Goal: Task Accomplishment & Management: Manage account settings

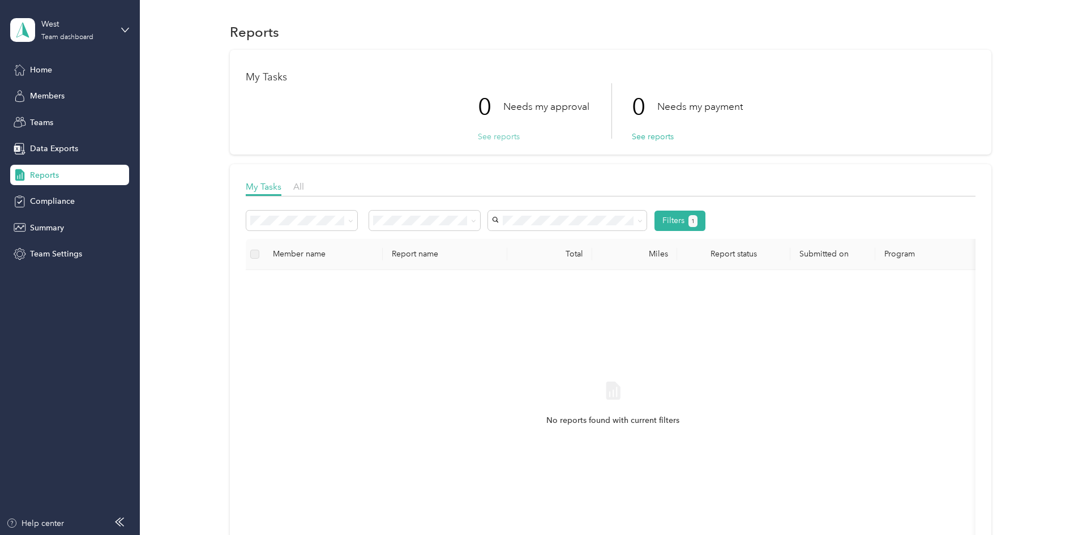
click at [503, 139] on button "See reports" at bounding box center [499, 137] width 42 height 12
click at [40, 125] on span "Teams" at bounding box center [41, 123] width 23 height 12
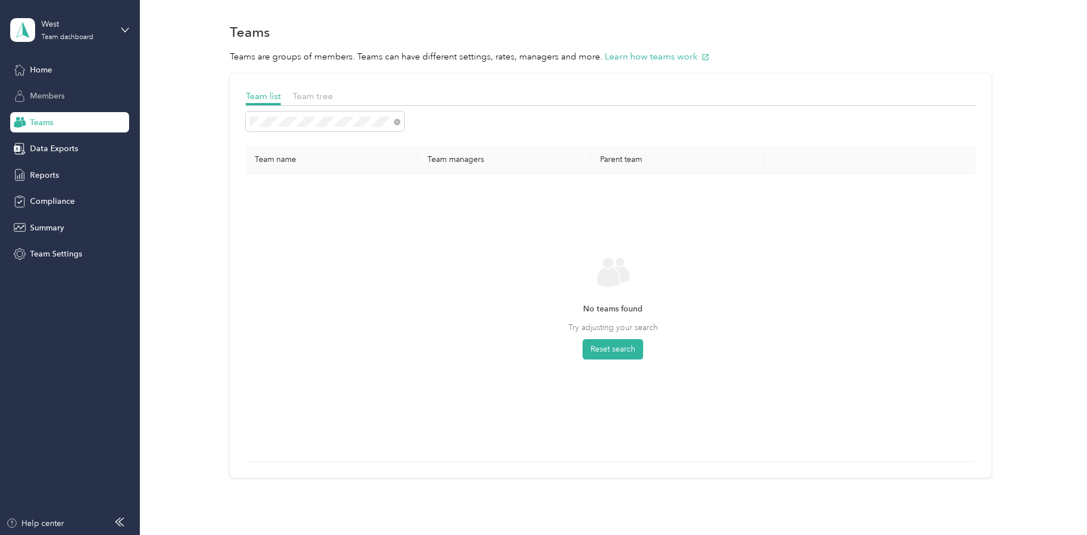
click at [62, 96] on span "Members" at bounding box center [47, 96] width 35 height 12
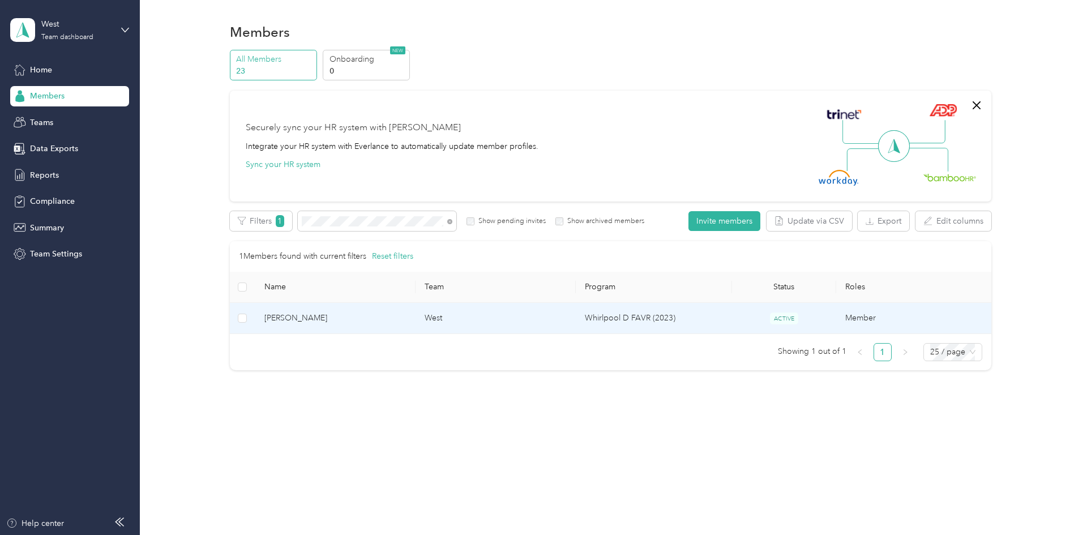
click at [655, 320] on td "Whirlpool D FAVR (2023)" at bounding box center [654, 318] width 156 height 31
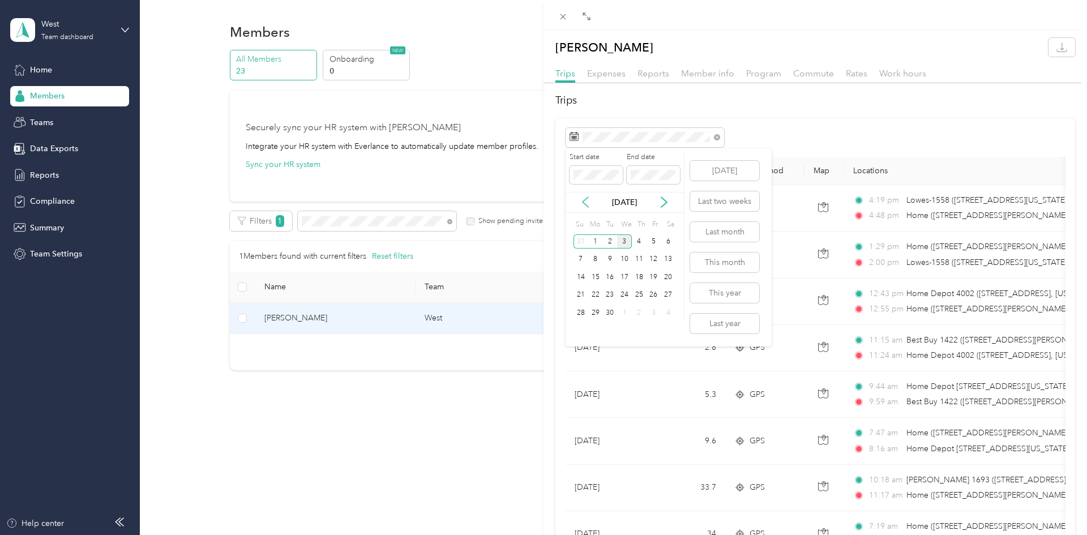
click at [585, 201] on icon at bounding box center [585, 201] width 11 height 11
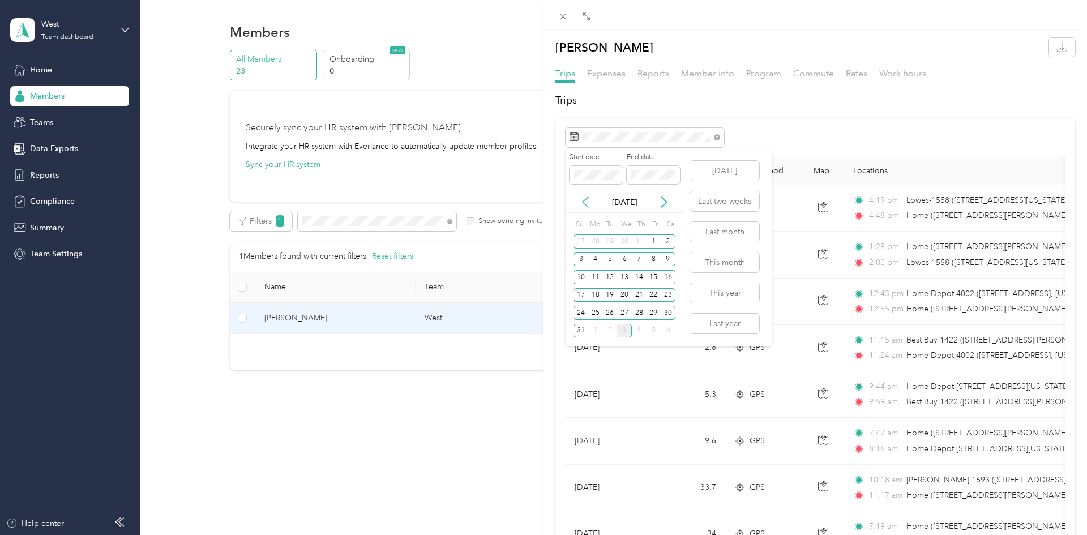
click at [585, 201] on icon at bounding box center [585, 201] width 11 height 11
click at [610, 241] on div "1" at bounding box center [609, 241] width 15 height 14
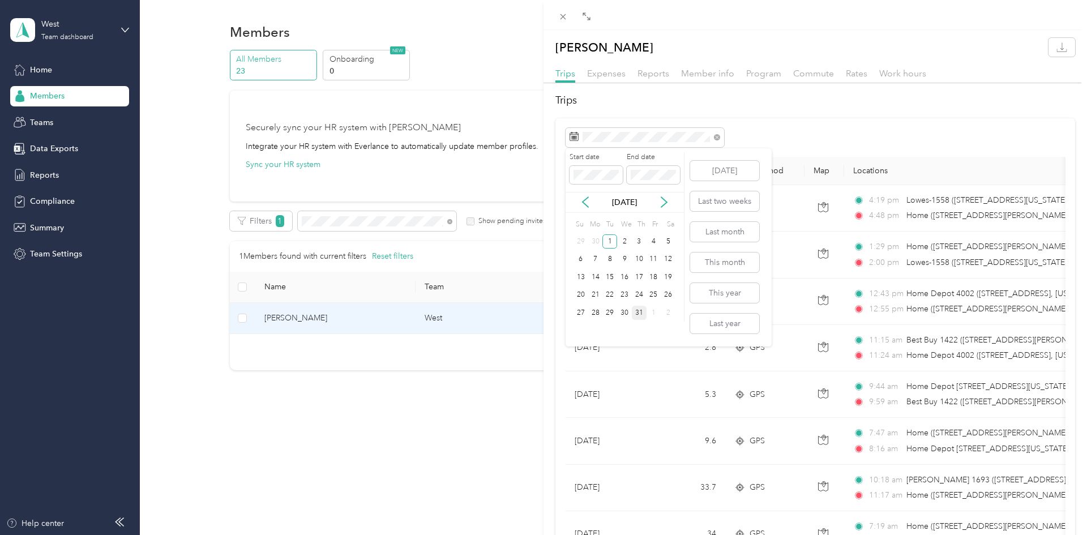
click at [637, 316] on div "31" at bounding box center [639, 313] width 15 height 14
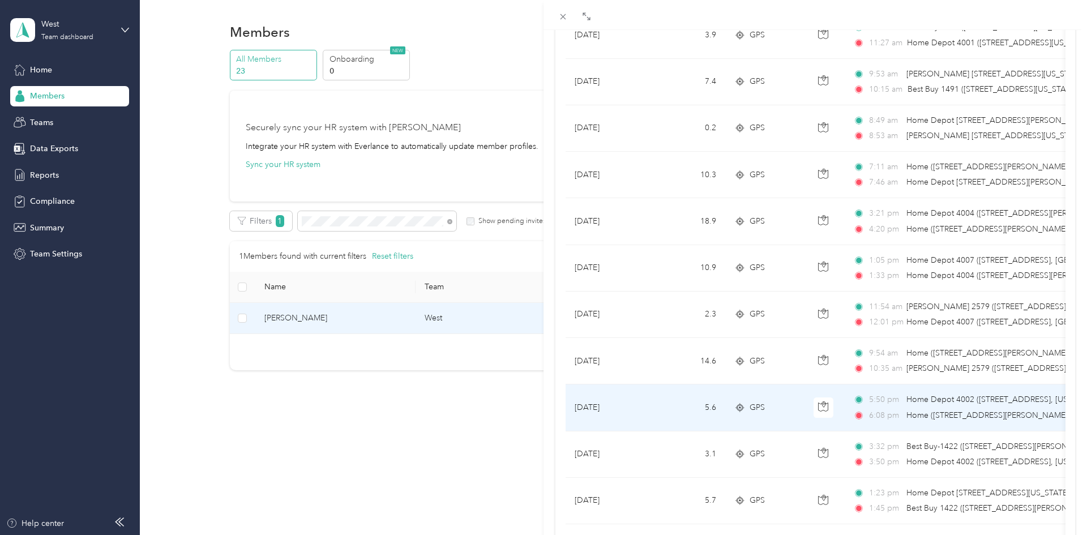
scroll to position [769, 0]
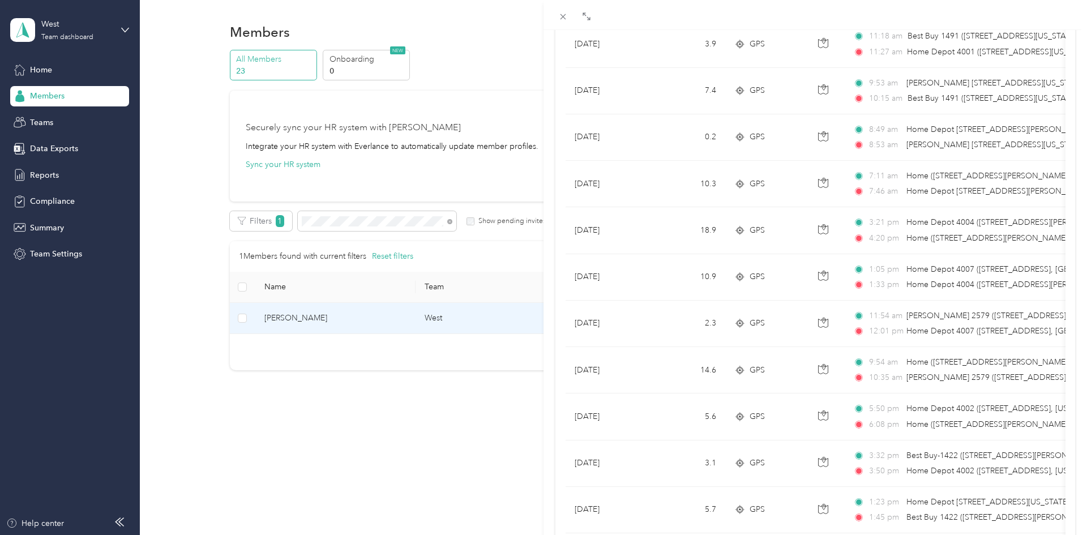
click at [341, 217] on div "[PERSON_NAME] Trips Expenses Reports Member info Program Commute Rates Work hou…" at bounding box center [543, 267] width 1087 height 535
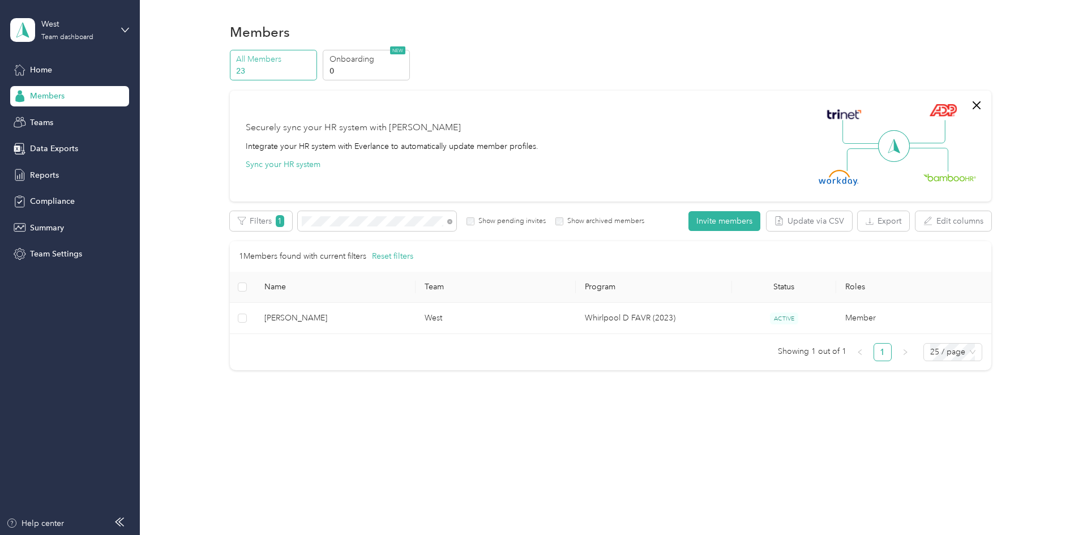
scroll to position [18, 0]
click at [238, 228] on div "Filters 1 Show pending invites Show archived members" at bounding box center [437, 221] width 415 height 20
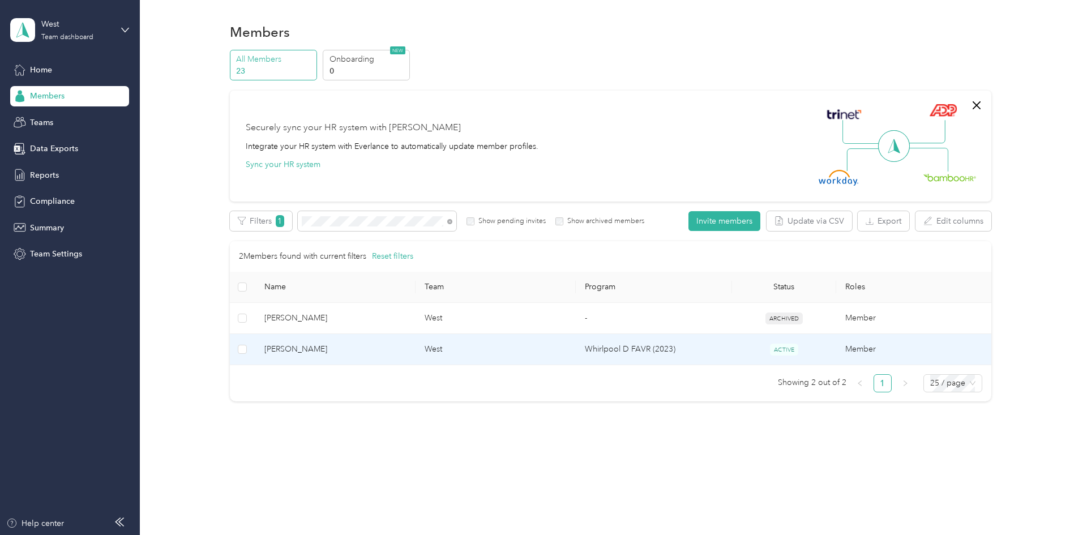
click at [298, 352] on span "[PERSON_NAME]" at bounding box center [335, 349] width 142 height 12
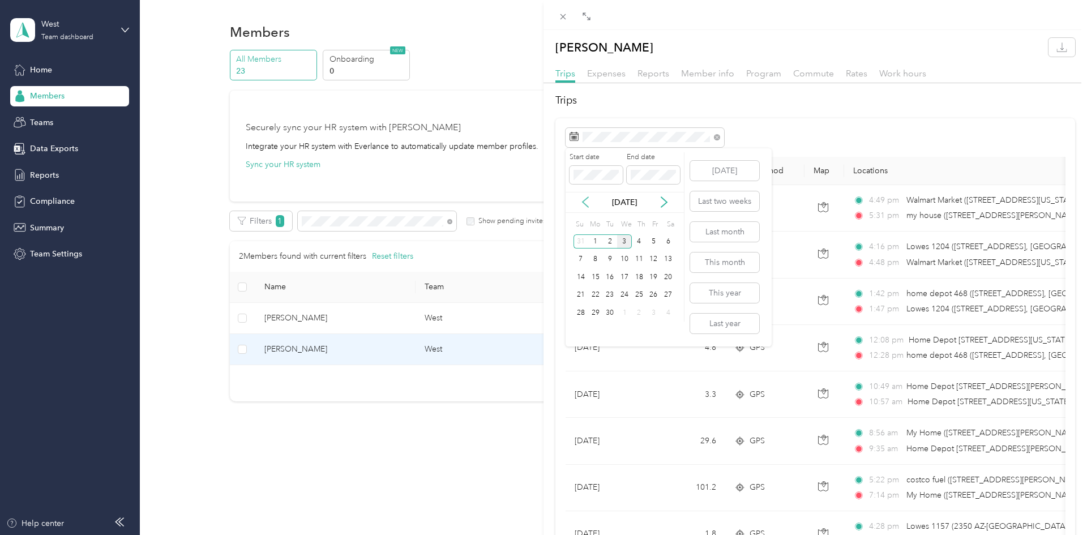
click at [586, 205] on icon at bounding box center [585, 202] width 6 height 10
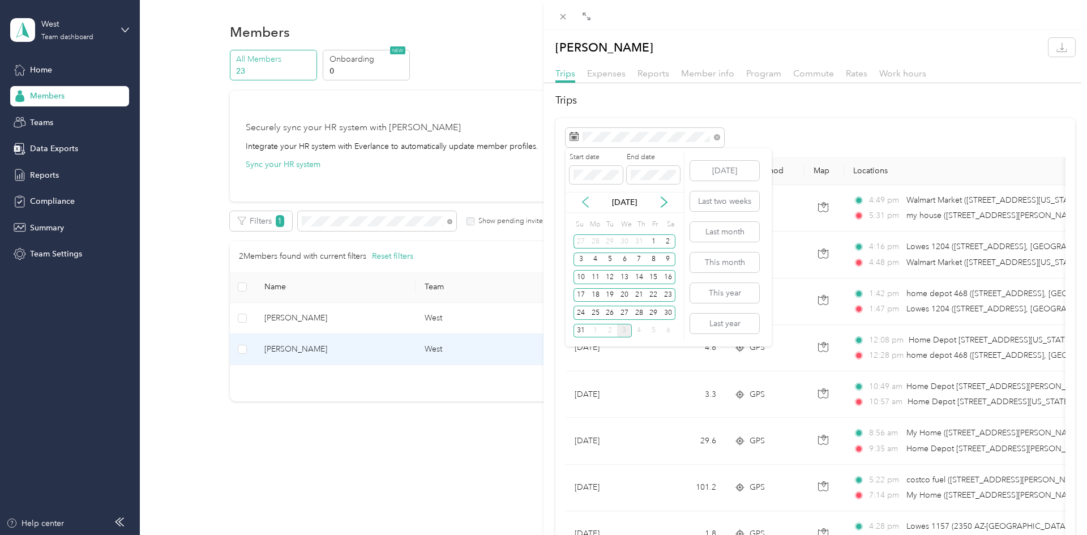
click at [586, 205] on icon at bounding box center [585, 202] width 6 height 10
click at [642, 280] on div "17" at bounding box center [639, 277] width 15 height 14
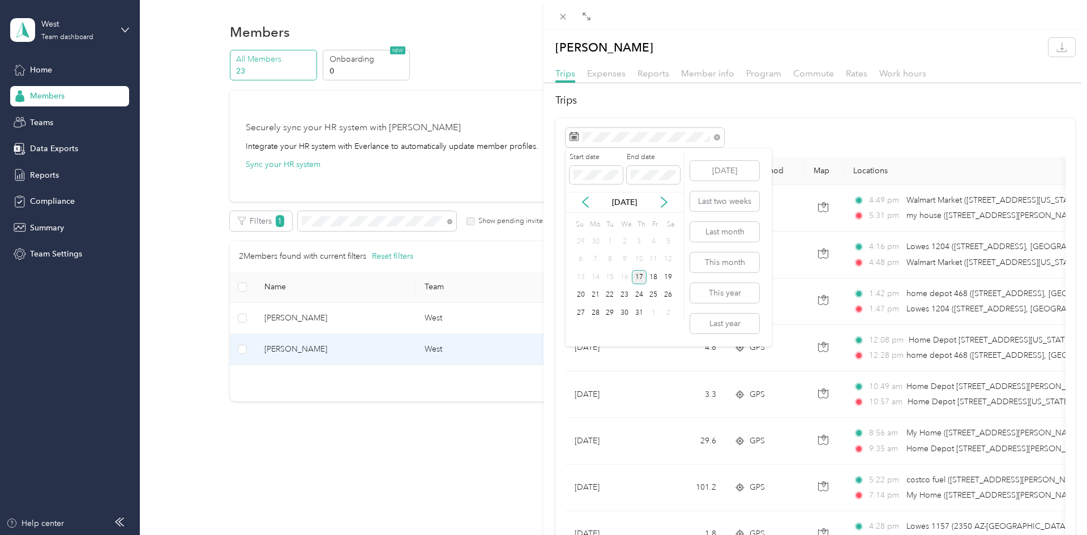
click at [641, 276] on div "17" at bounding box center [639, 277] width 15 height 14
